Goal: Information Seeking & Learning: Learn about a topic

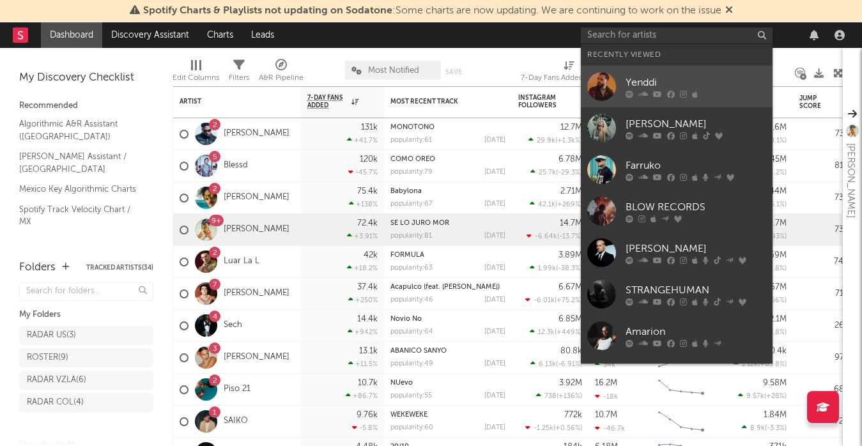
click at [713, 74] on link "Yenddi" at bounding box center [677, 87] width 192 height 42
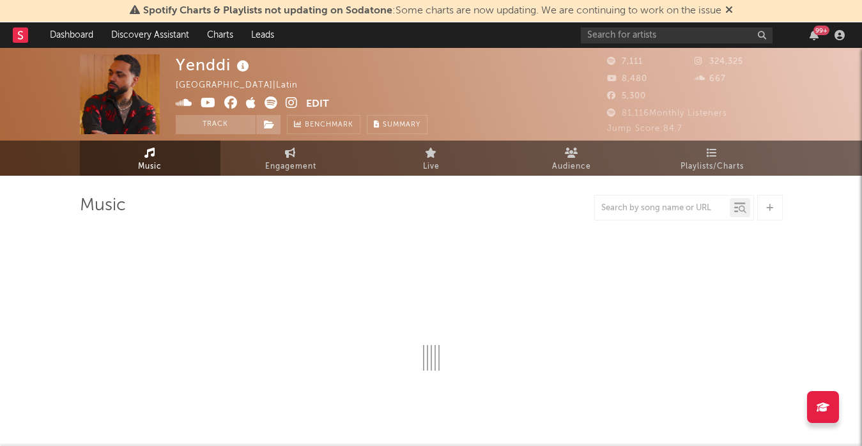
select select "6m"
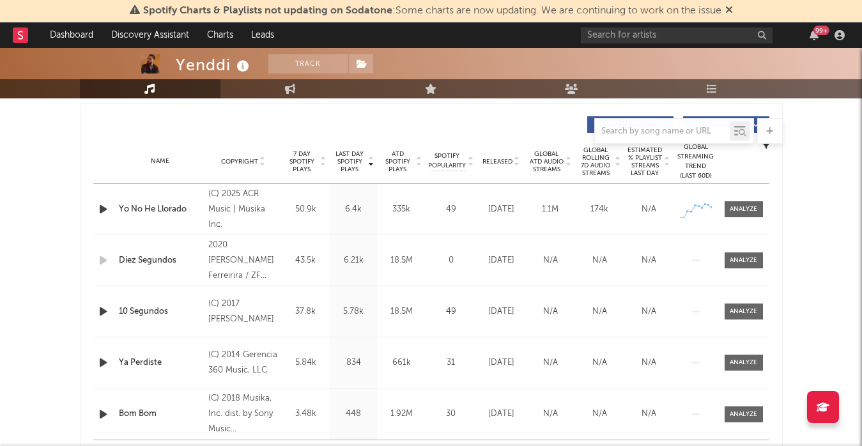
scroll to position [479, 0]
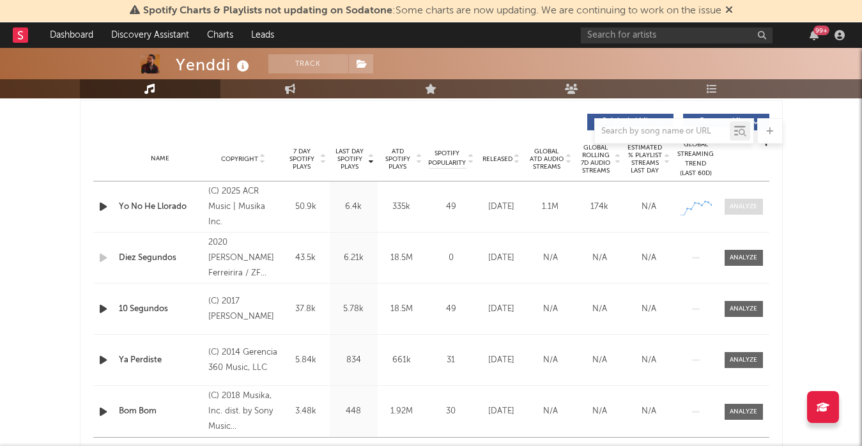
click at [749, 205] on div at bounding box center [743, 207] width 27 height 10
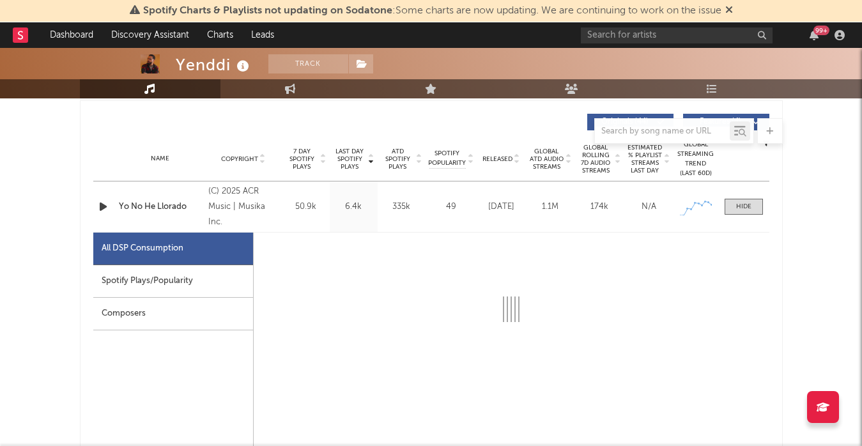
select select "1w"
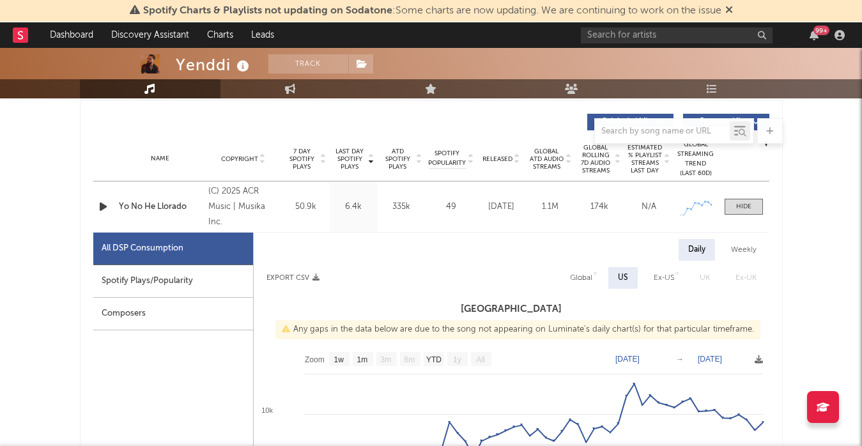
click at [155, 288] on div "Spotify Plays/Popularity" at bounding box center [173, 281] width 160 height 33
select select "1w"
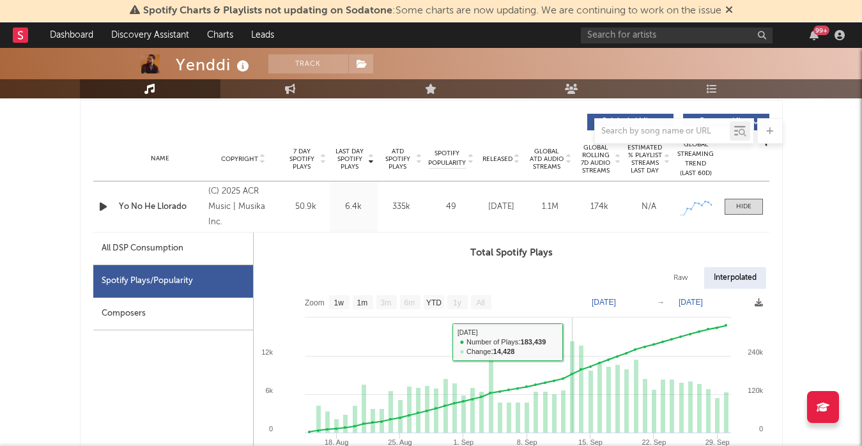
scroll to position [527, 0]
